Goal: Task Accomplishment & Management: Use online tool/utility

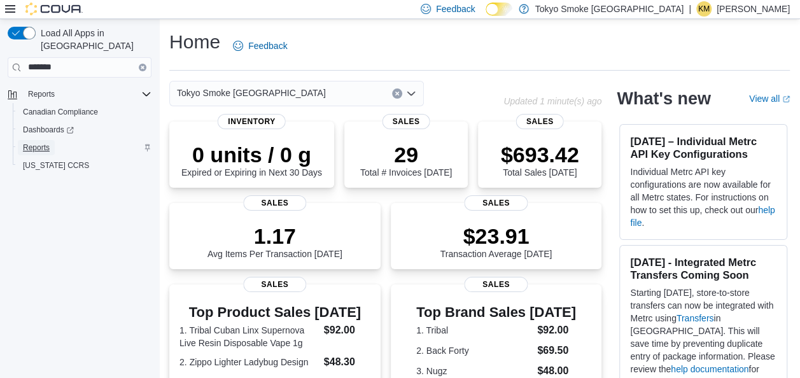
click at [50, 140] on link "Reports" at bounding box center [36, 147] width 37 height 15
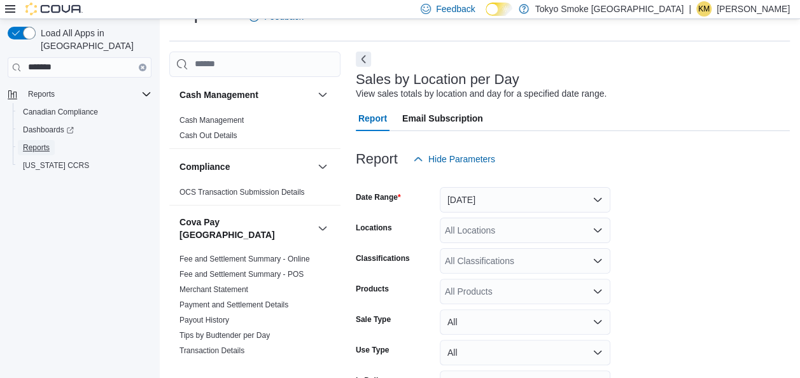
scroll to position [108, 0]
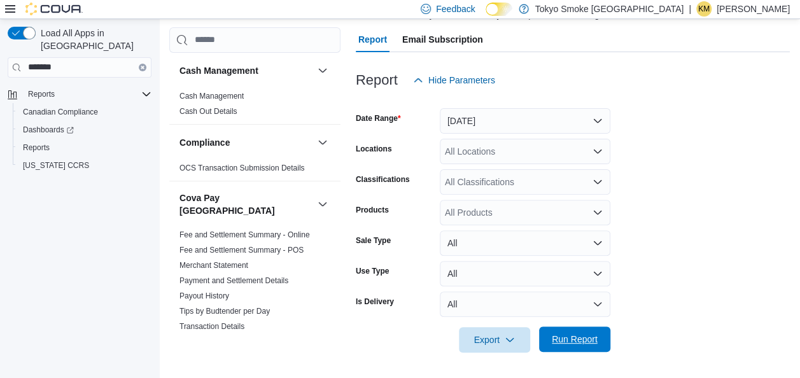
click at [577, 337] on span "Run Report" at bounding box center [575, 339] width 46 height 13
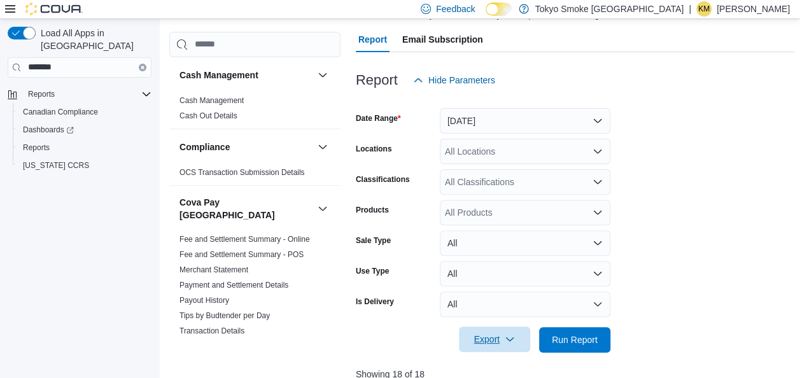
click at [488, 339] on span "Export" at bounding box center [495, 339] width 56 height 25
click at [499, 287] on span "Export to Csv" at bounding box center [496, 289] width 57 height 10
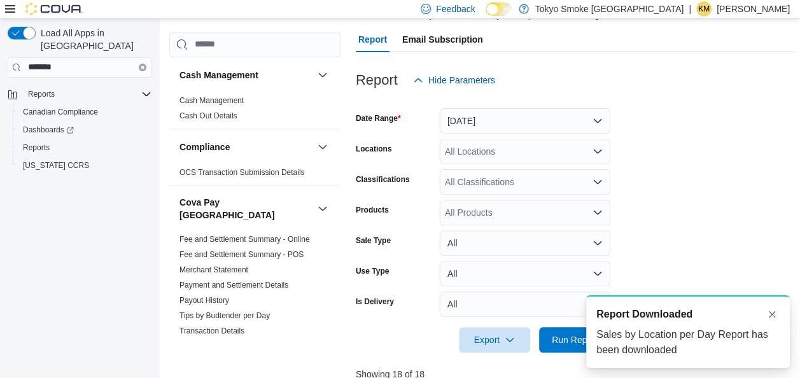
click at [775, 139] on form "Date Range [DATE] Locations All Locations Classifications All Classifications P…" at bounding box center [575, 223] width 439 height 260
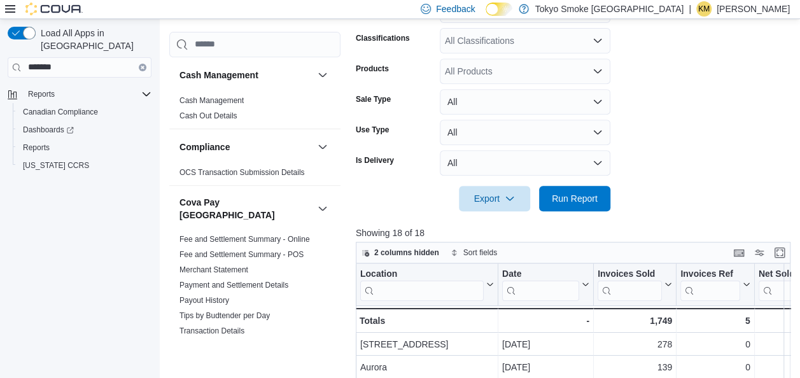
scroll to position [278, 0]
